Goal: Task Accomplishment & Management: Manage account settings

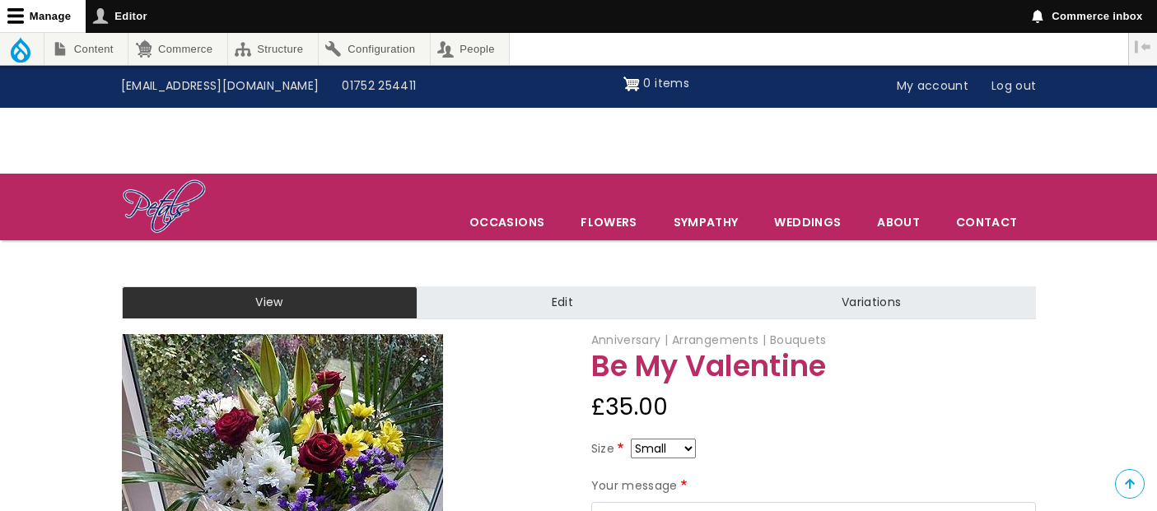
scroll to position [274, 0]
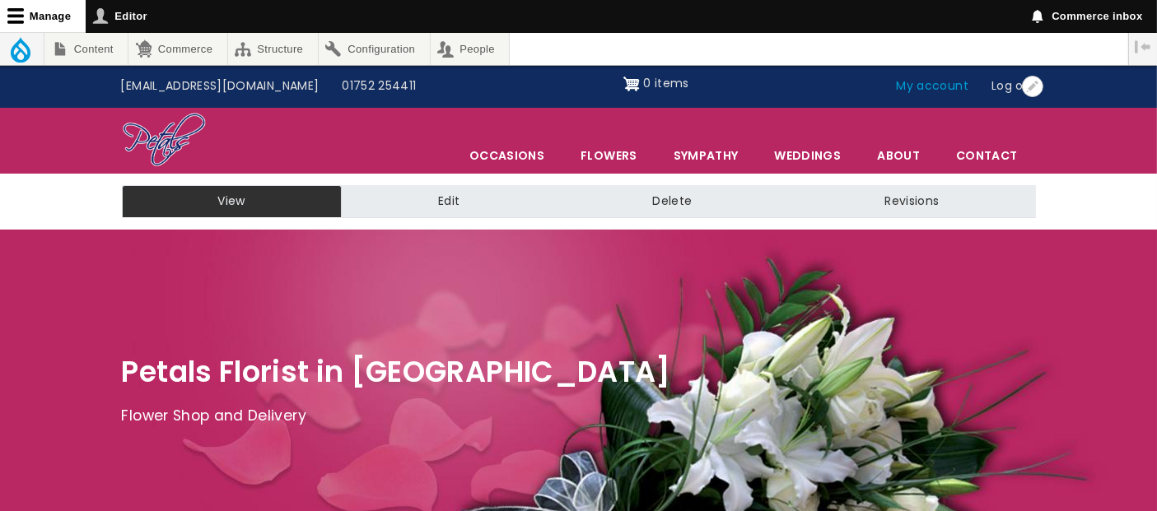
click at [940, 92] on link "My account" at bounding box center [932, 86] width 95 height 31
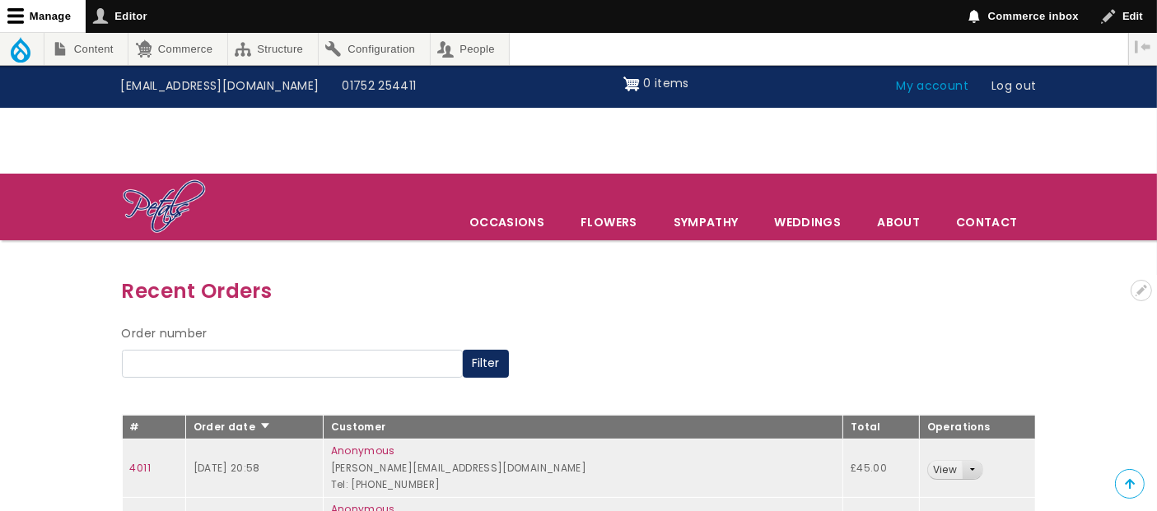
scroll to position [274, 0]
